Goal: Information Seeking & Learning: Learn about a topic

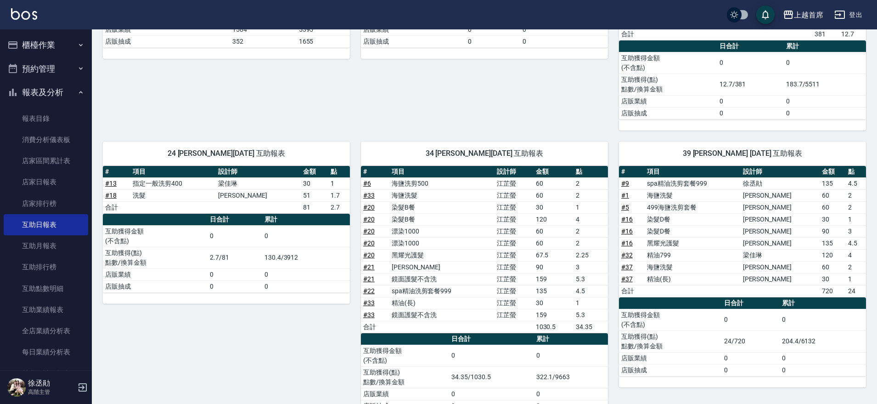
scroll to position [168, 0]
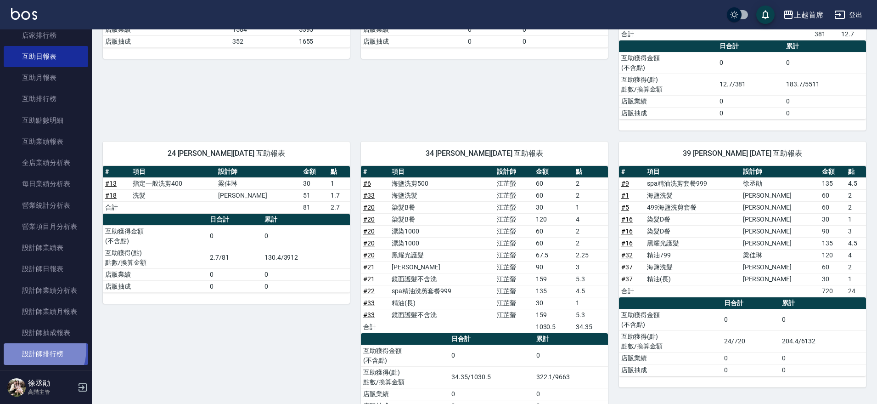
click at [33, 348] on link "設計師排行榜" at bounding box center [46, 353] width 85 height 21
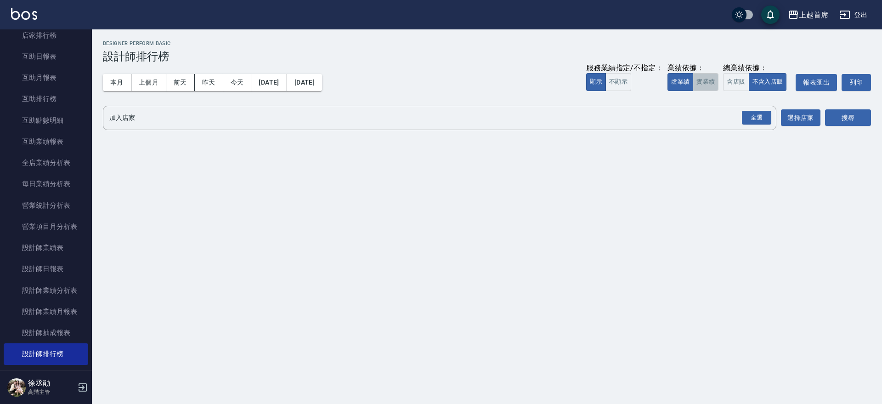
click at [713, 79] on button "實業績" at bounding box center [706, 82] width 26 height 18
click at [759, 116] on div "全選" at bounding box center [756, 118] width 29 height 14
click at [840, 115] on button "搜尋" at bounding box center [848, 118] width 46 height 17
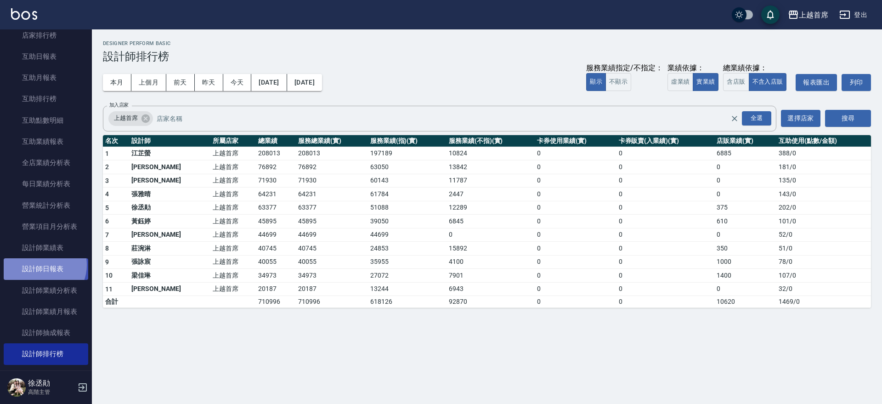
click at [41, 265] on link "設計師日報表" at bounding box center [46, 268] width 85 height 21
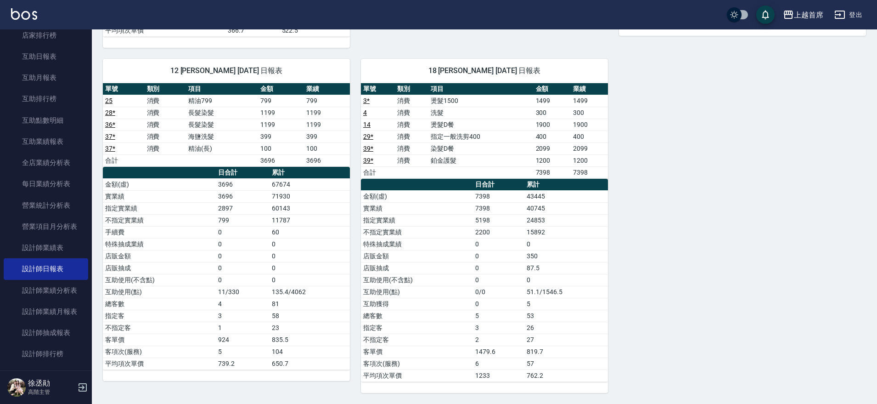
scroll to position [772, 0]
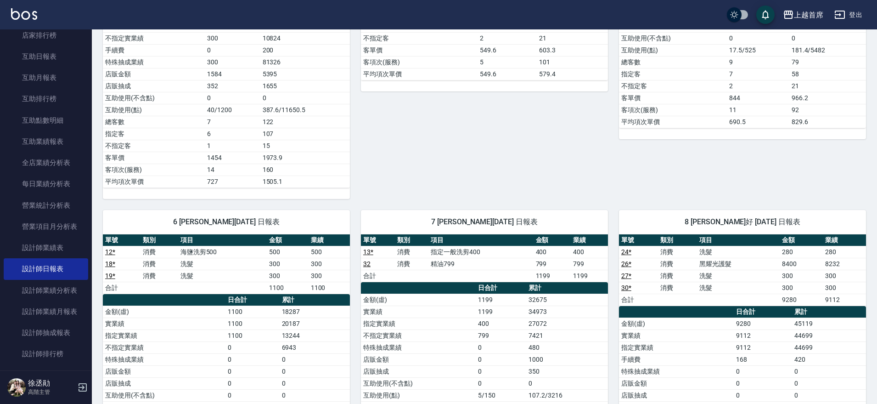
scroll to position [517, 0]
